Goal: Entertainment & Leisure: Browse casually

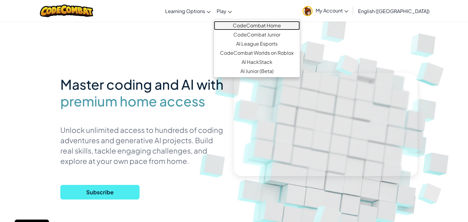
click at [279, 27] on link "CodeCombat Home" at bounding box center [257, 25] width 86 height 9
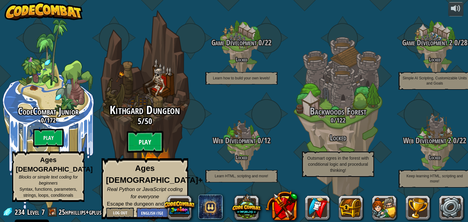
click at [136, 146] on btn "Play" at bounding box center [145, 142] width 37 height 22
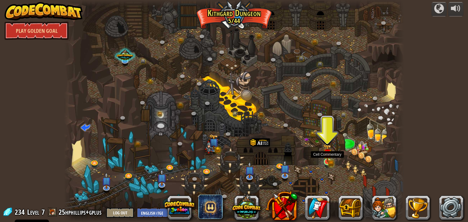
click at [325, 154] on img at bounding box center [326, 153] width 5 height 5
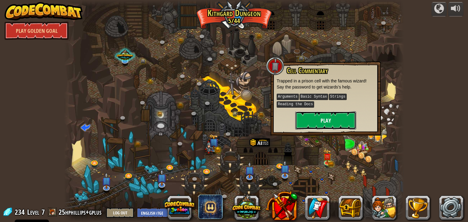
click at [324, 128] on button "Play" at bounding box center [325, 120] width 61 height 18
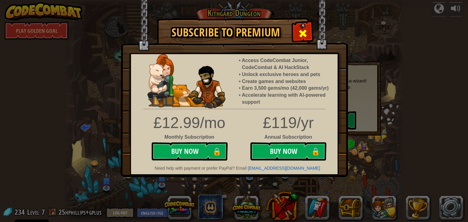
click at [303, 35] on span at bounding box center [303, 34] width 10 height 10
